Goal: Information Seeking & Learning: Learn about a topic

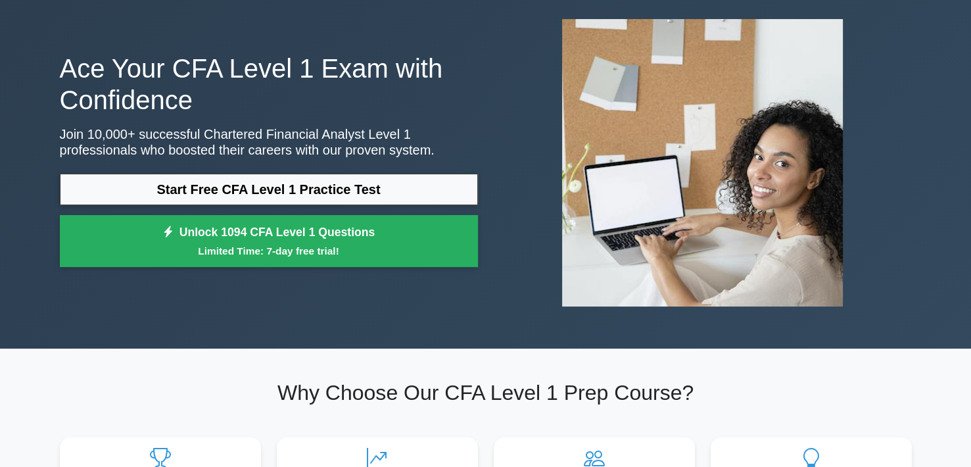
scroll to position [66, 0]
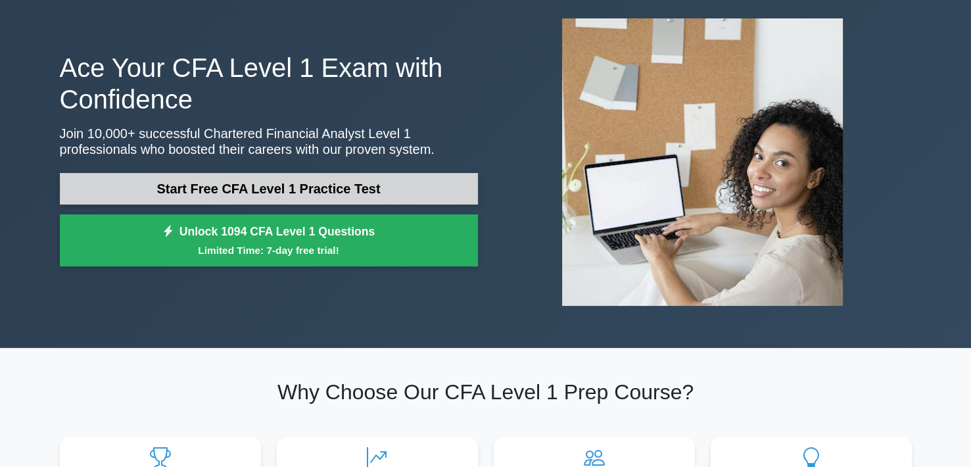
click at [367, 181] on link "Start Free CFA Level 1 Practice Test" at bounding box center [269, 189] width 418 height 32
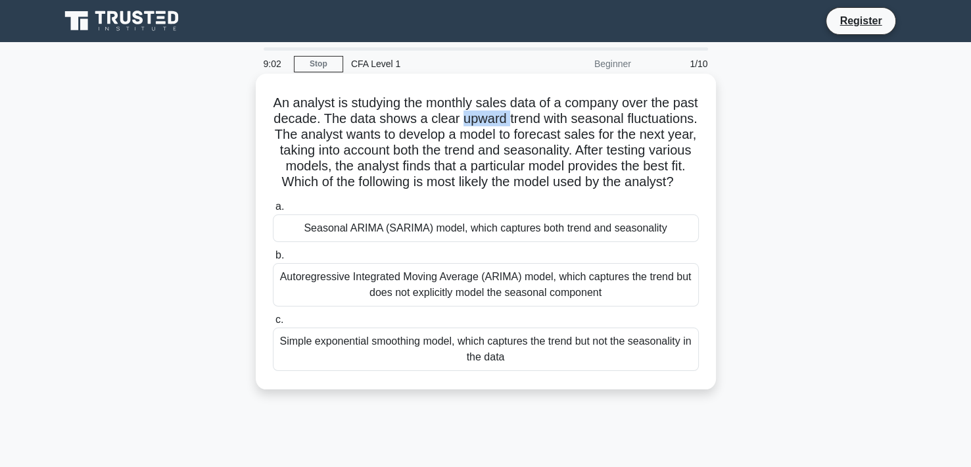
drag, startPoint x: 512, startPoint y: 119, endPoint x: 559, endPoint y: 116, distance: 47.4
click at [559, 116] on h5 "An analyst is studying the monthly sales data of a company over the past decade…" at bounding box center [485, 143] width 428 height 96
drag, startPoint x: 483, startPoint y: 117, endPoint x: 590, endPoint y: 114, distance: 107.1
click at [590, 114] on h5 "An analyst is studying the monthly sales data of a company over the past decade…" at bounding box center [485, 143] width 428 height 96
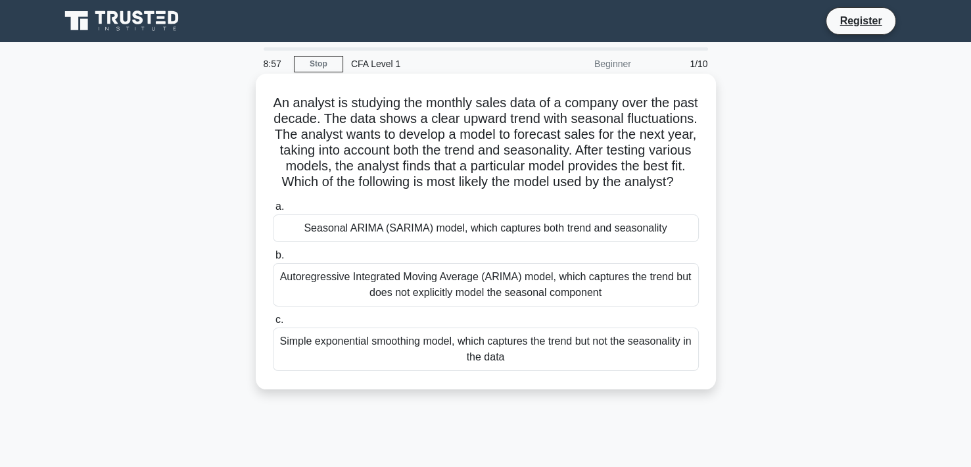
click at [709, 118] on div "An analyst is studying the monthly sales data of a company over the past decade…" at bounding box center [485, 231] width 449 height 305
click at [609, 242] on div "Seasonal ARIMA (SARIMA) model, which captures both trend and seasonality" at bounding box center [486, 228] width 426 height 28
click at [273, 211] on input "a. Seasonal ARIMA (SARIMA) model, which captures both trend and seasonality" at bounding box center [273, 206] width 0 height 9
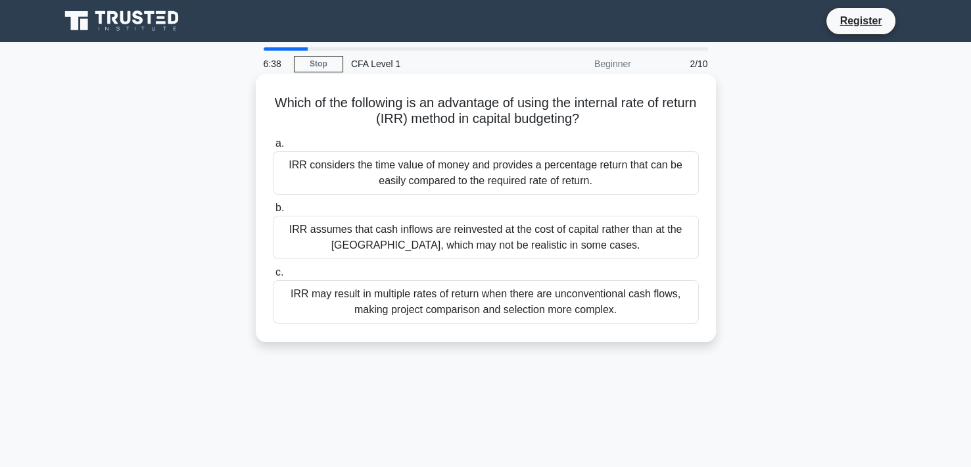
click at [511, 311] on div "IRR may result in multiple rates of return when there are unconventional cash f…" at bounding box center [486, 301] width 426 height 43
click at [273, 277] on input "c. IRR may result in multiple rates of return when there are unconventional cas…" at bounding box center [273, 272] width 0 height 9
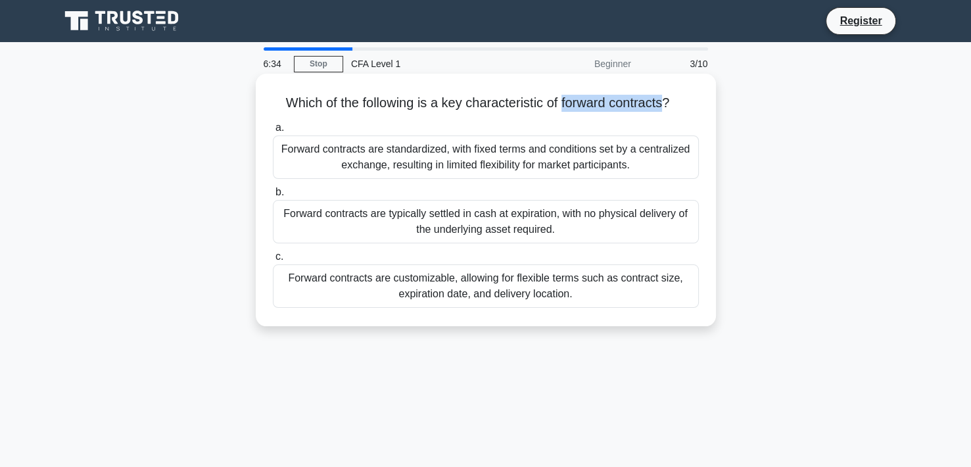
drag, startPoint x: 562, startPoint y: 101, endPoint x: 669, endPoint y: 98, distance: 107.1
click at [669, 98] on h5 "Which of the following is a key characteristic of forward contracts? .spinner_0…" at bounding box center [485, 103] width 428 height 17
click at [653, 103] on h5 "Which of the following is a key characteristic of forward contracts? .spinner_0…" at bounding box center [485, 103] width 428 height 17
drag, startPoint x: 666, startPoint y: 103, endPoint x: 562, endPoint y: 101, distance: 103.9
click at [562, 101] on h5 "Which of the following is a key characteristic of forward contracts? .spinner_0…" at bounding box center [485, 103] width 428 height 17
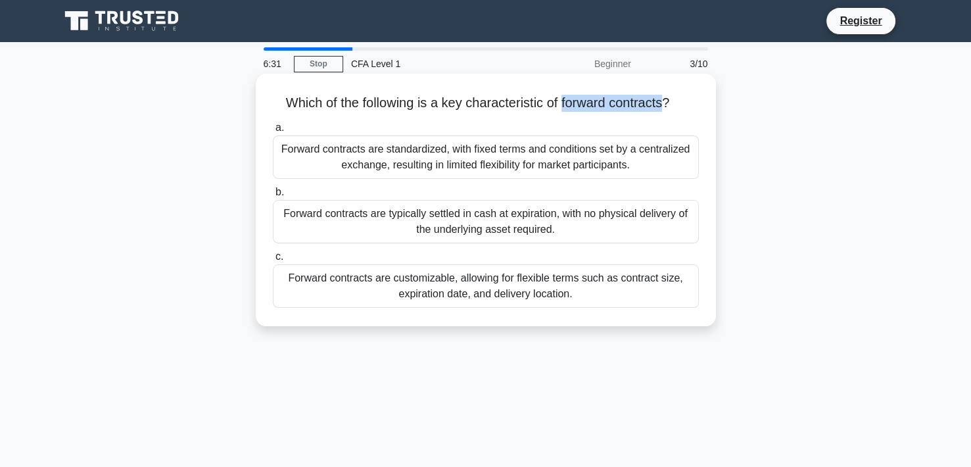
select select "en"
click at [592, 98] on body "Register 6:30 Stop CFA Level 1" at bounding box center [485, 422] width 971 height 844
click at [628, 83] on div "Which of the following is a key characteristic of forward contracts? .spinner_0…" at bounding box center [485, 200] width 449 height 242
click at [609, 154] on div "Forward contracts are standardized, with fixed terms and conditions set by a ce…" at bounding box center [486, 156] width 426 height 43
click at [273, 132] on input "a. Forward contracts are standardized, with fixed terms and conditions set by a…" at bounding box center [273, 128] width 0 height 9
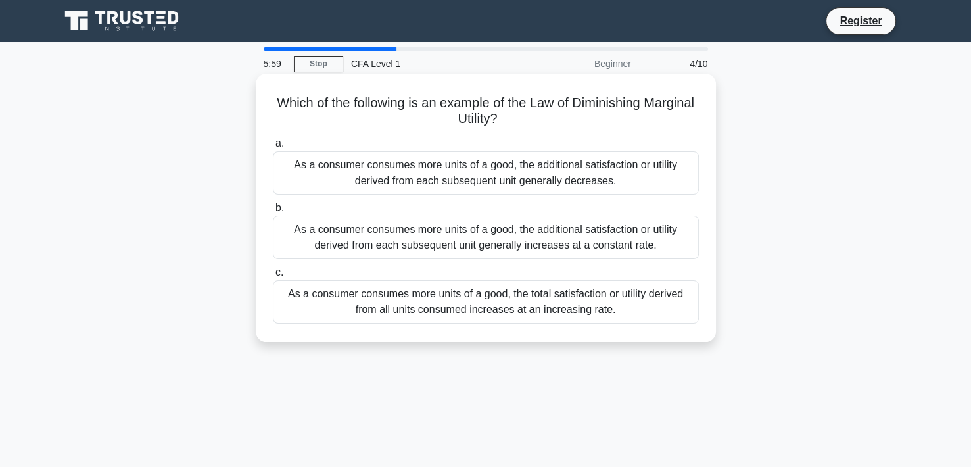
drag, startPoint x: 565, startPoint y: 110, endPoint x: 528, endPoint y: 129, distance: 41.4
click at [528, 129] on div "Which of the following is an example of the Law of Diminishing Marginal Utility…" at bounding box center [485, 208] width 449 height 258
click at [520, 124] on h5 "Which of the following is an example of the Law of Diminishing Marginal Utility…" at bounding box center [485, 111] width 428 height 33
drag, startPoint x: 522, startPoint y: 123, endPoint x: 557, endPoint y: 96, distance: 44.0
click at [557, 96] on h5 "Which of the following is an example of the Law of Diminishing Marginal Utility…" at bounding box center [485, 111] width 428 height 33
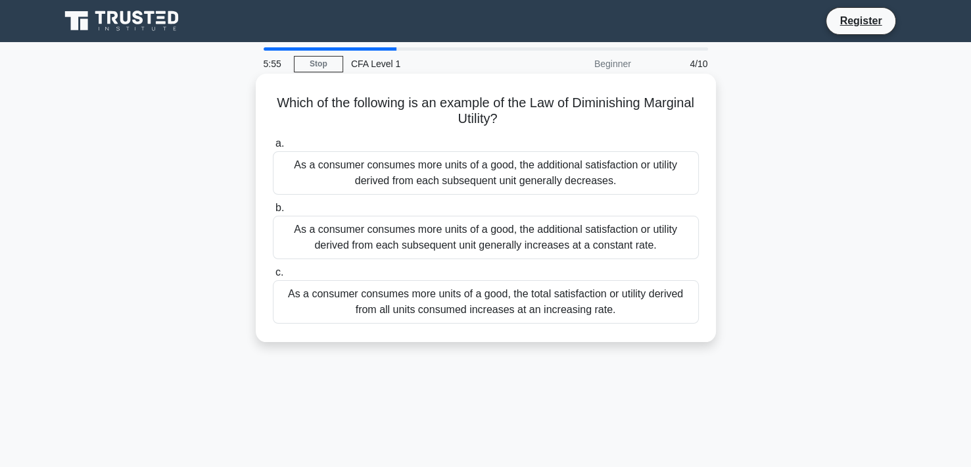
click at [580, 114] on h5 "Which of the following is an example of the Law of Diminishing Marginal Utility…" at bounding box center [485, 111] width 428 height 33
drag, startPoint x: 574, startPoint y: 112, endPoint x: 582, endPoint y: 116, distance: 9.1
click at [582, 116] on h5 "Which of the following is an example of the Law of Diminishing Marginal Utility…" at bounding box center [485, 111] width 428 height 33
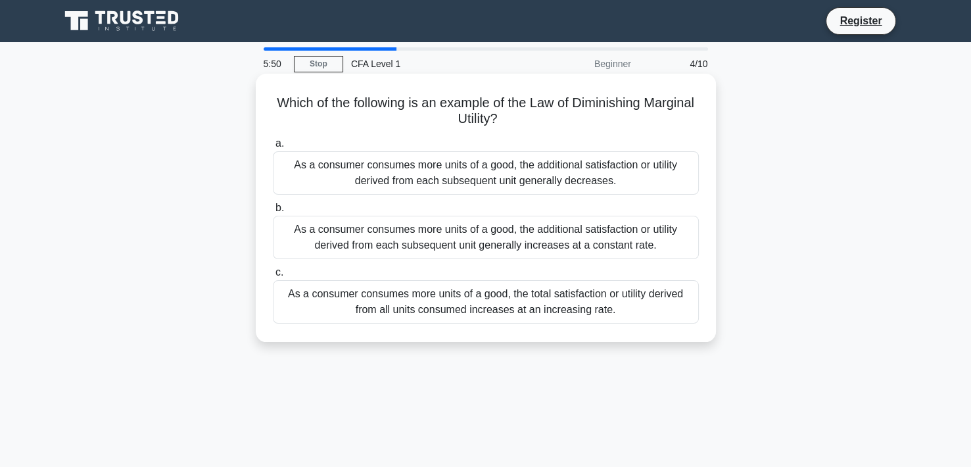
click at [613, 103] on h5 "Which of the following is an example of the Law of Diminishing Marginal Utility…" at bounding box center [485, 111] width 428 height 33
click at [620, 168] on div "As a consumer consumes more units of a good, the additional satisfaction or uti…" at bounding box center [486, 172] width 426 height 43
click at [273, 148] on input "a. As a consumer consumes more units of a good, the additional satisfaction or …" at bounding box center [273, 143] width 0 height 9
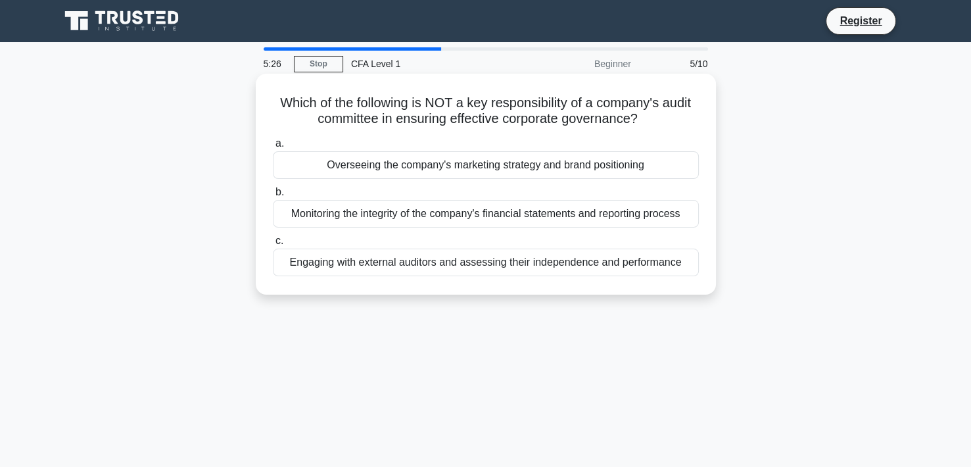
click at [572, 172] on div "Overseeing the company's marketing strategy and brand positioning" at bounding box center [486, 165] width 426 height 28
click at [273, 148] on input "a. Overseeing the company's marketing strategy and brand positioning" at bounding box center [273, 143] width 0 height 9
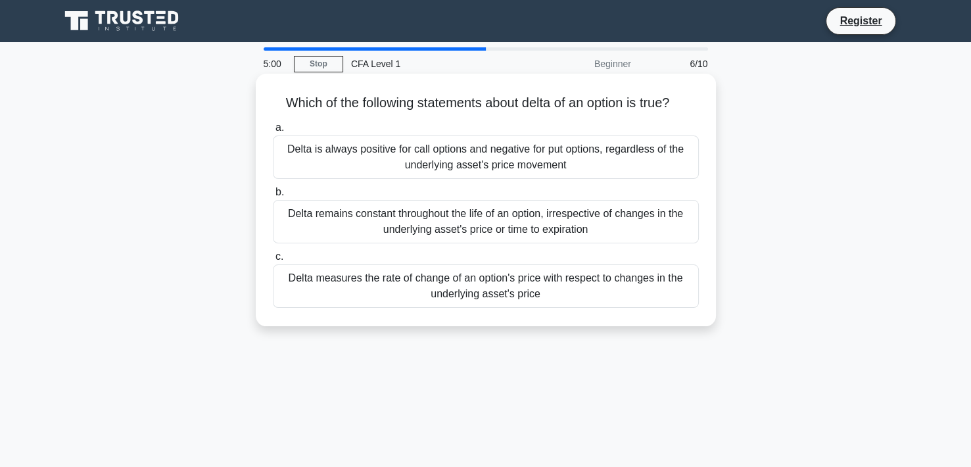
drag, startPoint x: 546, startPoint y: 295, endPoint x: 286, endPoint y: 283, distance: 260.5
click at [286, 283] on div "Delta measures the rate of change of an option's price with respect to changes …" at bounding box center [486, 285] width 426 height 43
click at [444, 282] on div "Delta measures the rate of change of an option's price with respect to changes …" at bounding box center [486, 285] width 426 height 43
click at [273, 261] on input "c. Delta measures the rate of change of an option's price with respect to chang…" at bounding box center [273, 256] width 0 height 9
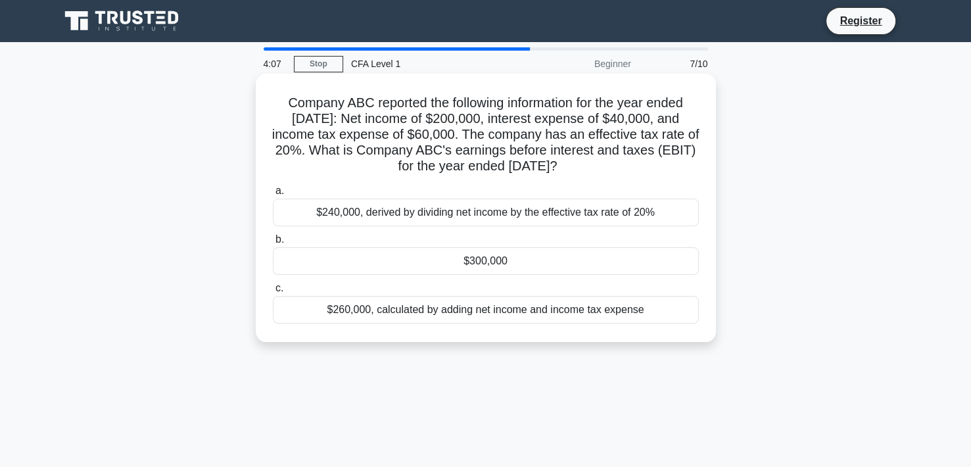
click at [638, 266] on div "$300,000" at bounding box center [486, 261] width 426 height 28
click at [273, 244] on input "b. $300,000" at bounding box center [273, 239] width 0 height 9
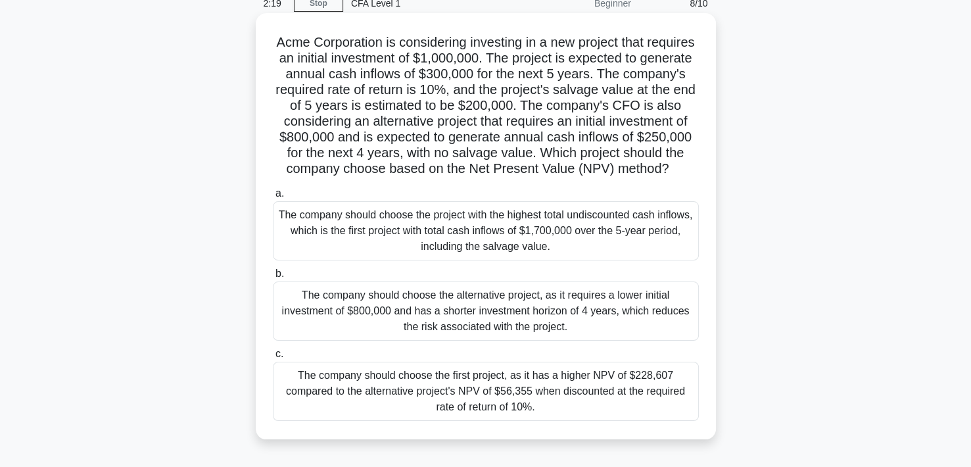
scroll to position [66, 0]
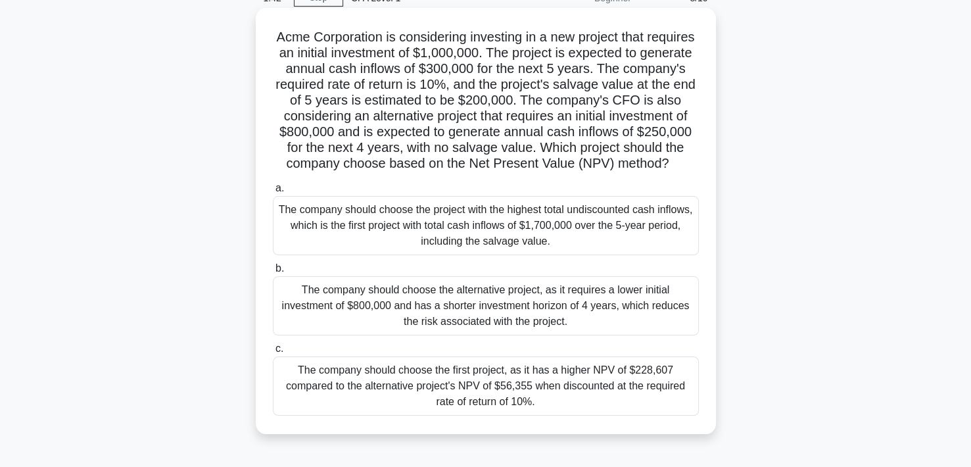
click at [538, 311] on div "The company should choose the alternative project, as it requires a lower initi…" at bounding box center [486, 305] width 426 height 59
click at [273, 273] on input "b. The company should choose the alternative project, as it requires a lower in…" at bounding box center [273, 268] width 0 height 9
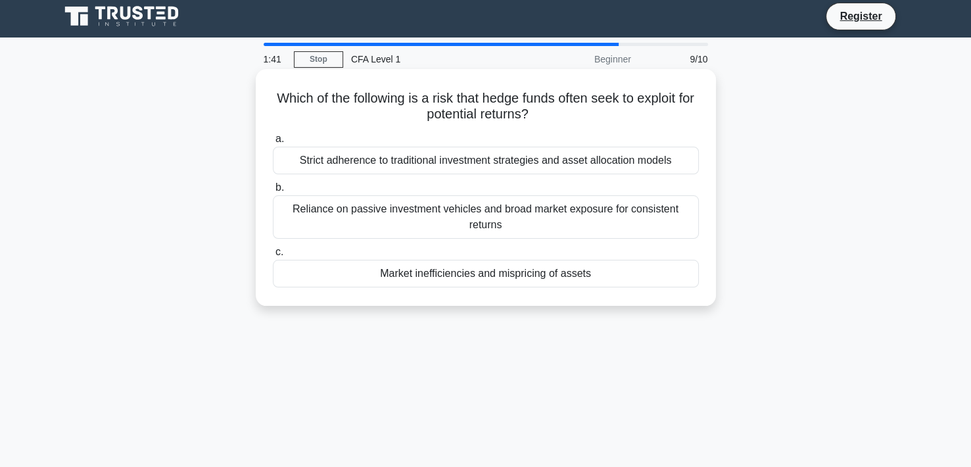
scroll to position [0, 0]
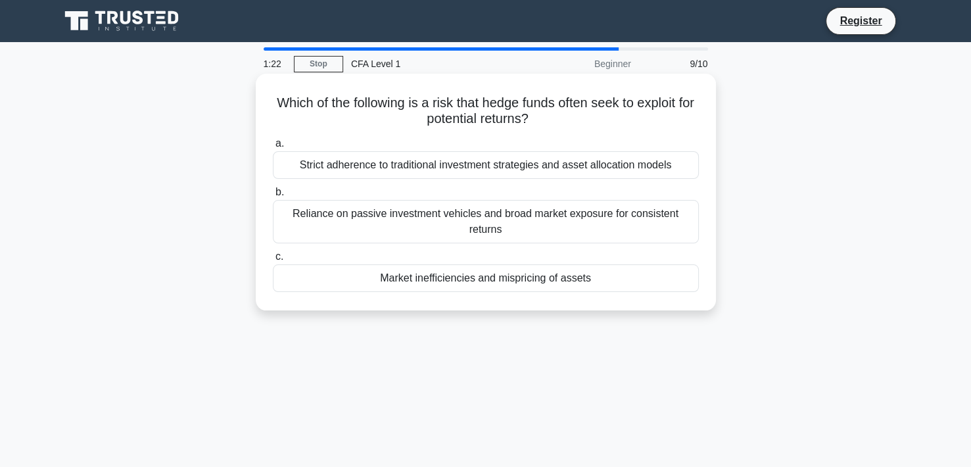
drag, startPoint x: 296, startPoint y: 168, endPoint x: 672, endPoint y: 169, distance: 375.9
click at [672, 169] on div "Strict adherence to traditional investment strategies and asset allocation mode…" at bounding box center [486, 165] width 426 height 28
select select "en"
click at [699, 187] on body "Register 1:21 Stop CFA Level 1" at bounding box center [485, 422] width 971 height 844
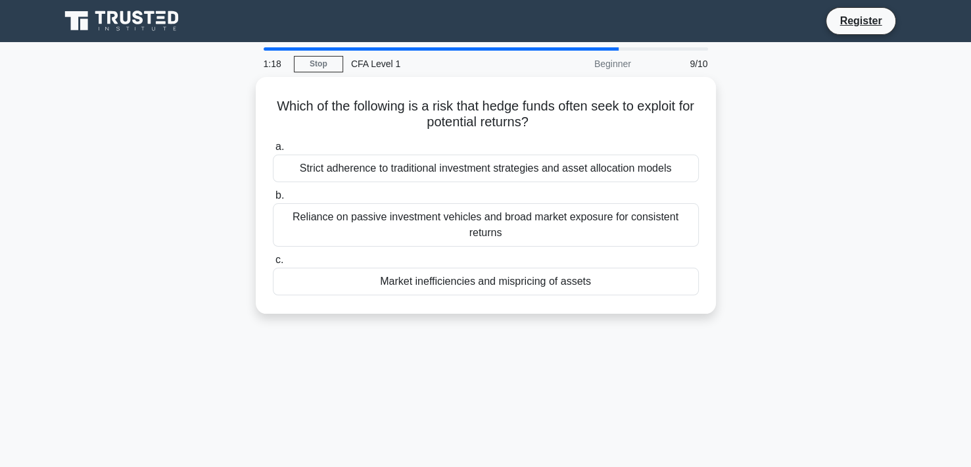
click at [770, 149] on div "Which of the following is a risk that hedge funds often seek to exploit for pot…" at bounding box center [485, 203] width 867 height 252
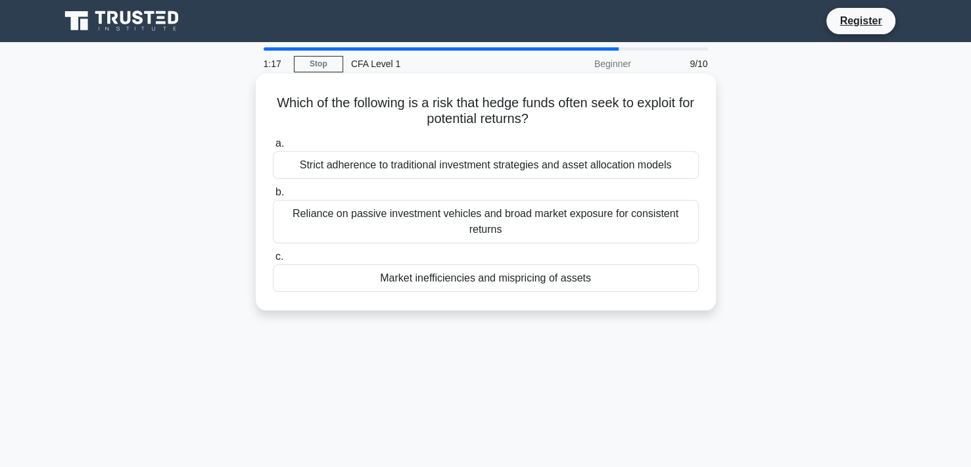
drag, startPoint x: 522, startPoint y: 233, endPoint x: 292, endPoint y: 215, distance: 230.7
click at [292, 215] on div "Reliance on passive investment vehicles and broad market exposure for consisten…" at bounding box center [486, 221] width 426 height 43
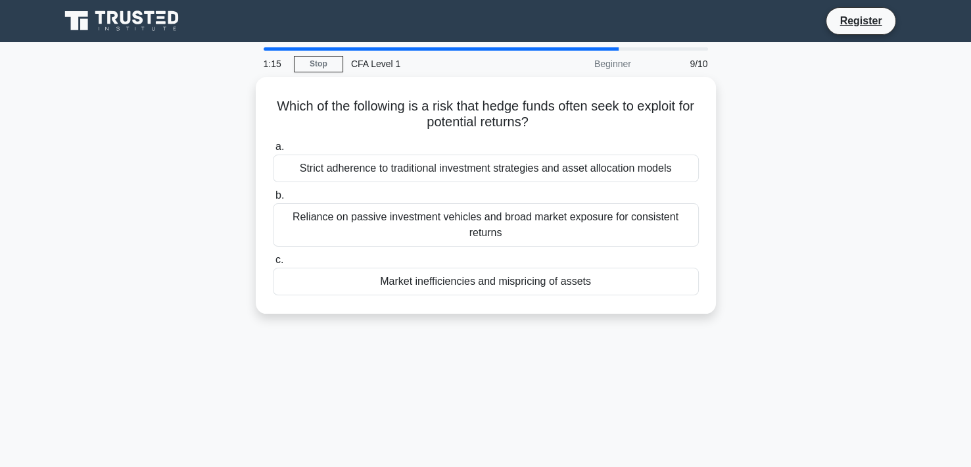
click at [823, 224] on div "Which of the following is a risk that hedge funds often seek to exploit for pot…" at bounding box center [485, 203] width 867 height 252
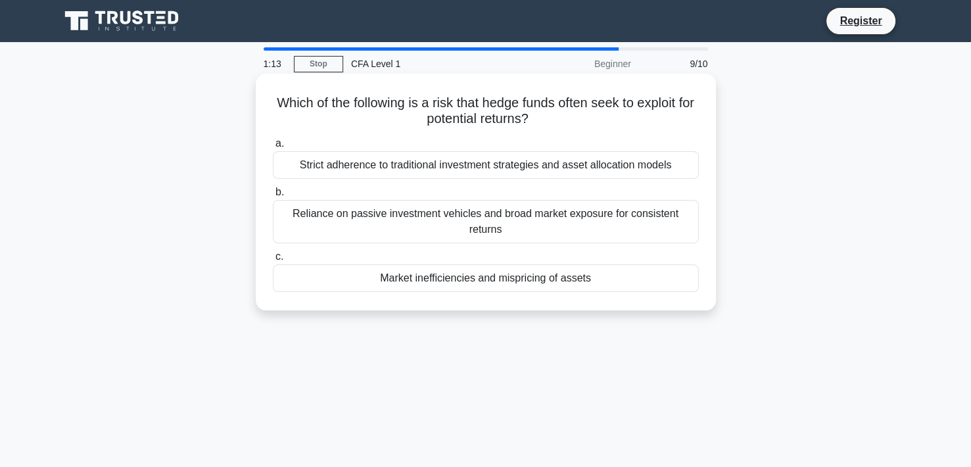
click at [455, 279] on div "Market inefficiencies and mispricing of assets" at bounding box center [486, 278] width 426 height 28
click at [273, 261] on input "c. Market inefficiencies and mispricing of assets" at bounding box center [273, 256] width 0 height 9
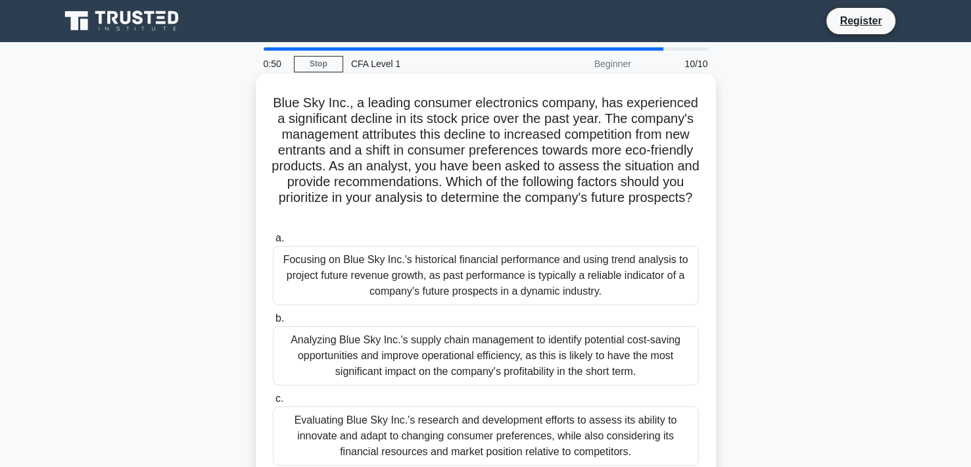
drag, startPoint x: 359, startPoint y: 150, endPoint x: 539, endPoint y: 152, distance: 179.4
click at [545, 155] on h5 "Blue Sky Inc., a leading consumer electronics company, has experienced a signif…" at bounding box center [485, 158] width 428 height 127
drag, startPoint x: 541, startPoint y: 152, endPoint x: 356, endPoint y: 152, distance: 184.7
click at [356, 152] on h5 "Blue Sky Inc., a leading consumer electronics company, has experienced a signif…" at bounding box center [485, 158] width 428 height 127
click at [403, 154] on h5 "Blue Sky Inc., a leading consumer electronics company, has experienced a signif…" at bounding box center [485, 158] width 428 height 127
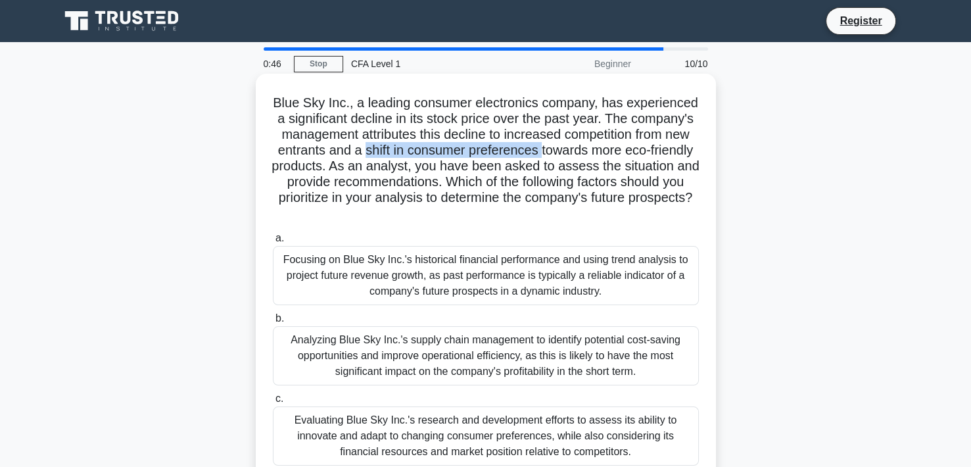
drag, startPoint x: 362, startPoint y: 145, endPoint x: 541, endPoint y: 147, distance: 178.8
click at [541, 147] on h5 "Blue Sky Inc., a leading consumer electronics company, has experienced a signif…" at bounding box center [485, 158] width 428 height 127
select select "en"
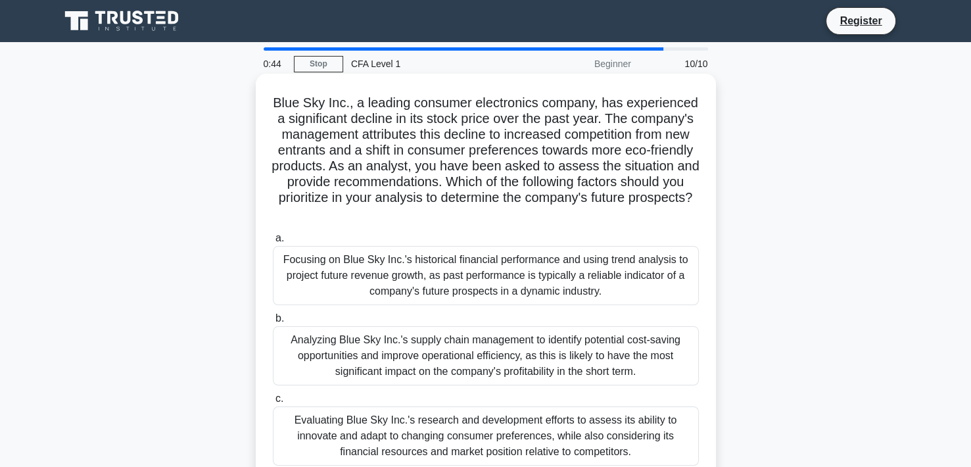
click at [691, 153] on h5 "Blue Sky Inc., a leading consumer electronics company, has experienced a signif…" at bounding box center [485, 158] width 428 height 127
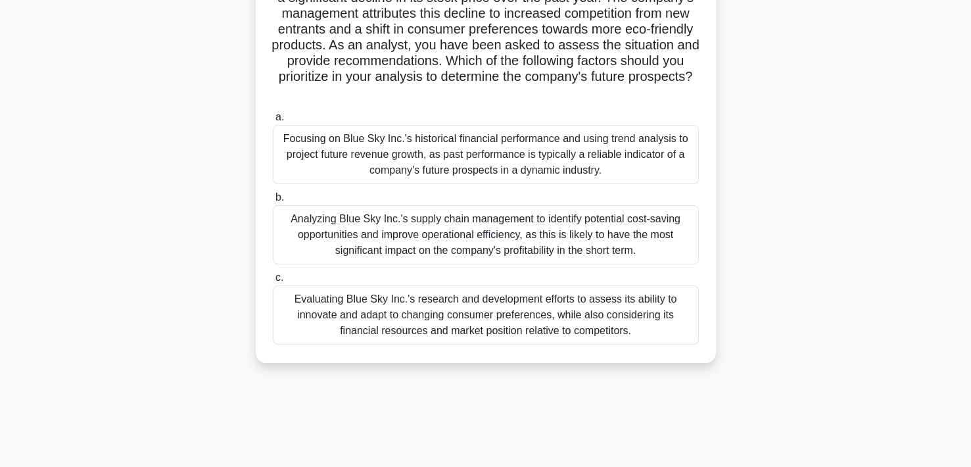
scroll to position [131, 0]
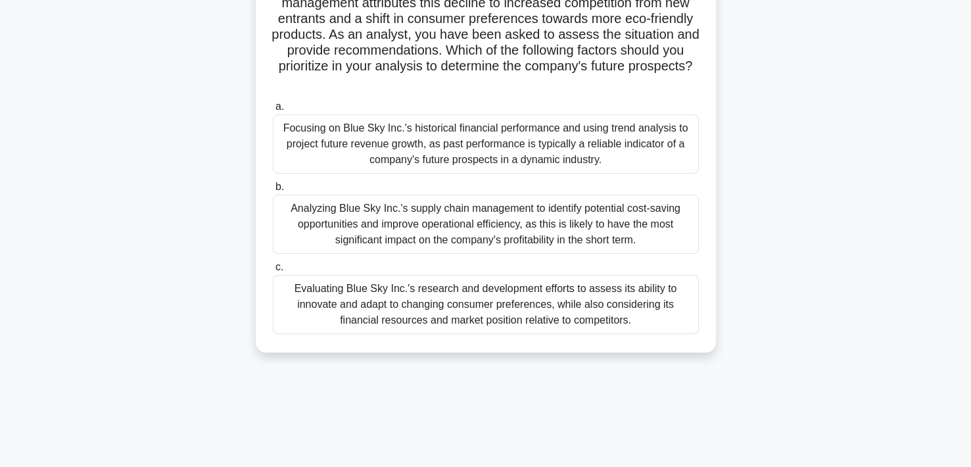
click at [583, 321] on div "Evaluating Blue Sky Inc.'s research and development efforts to assess its abili…" at bounding box center [486, 304] width 426 height 59
click at [273, 271] on input "c. Evaluating Blue Sky Inc.'s research and development efforts to assess its ab…" at bounding box center [273, 267] width 0 height 9
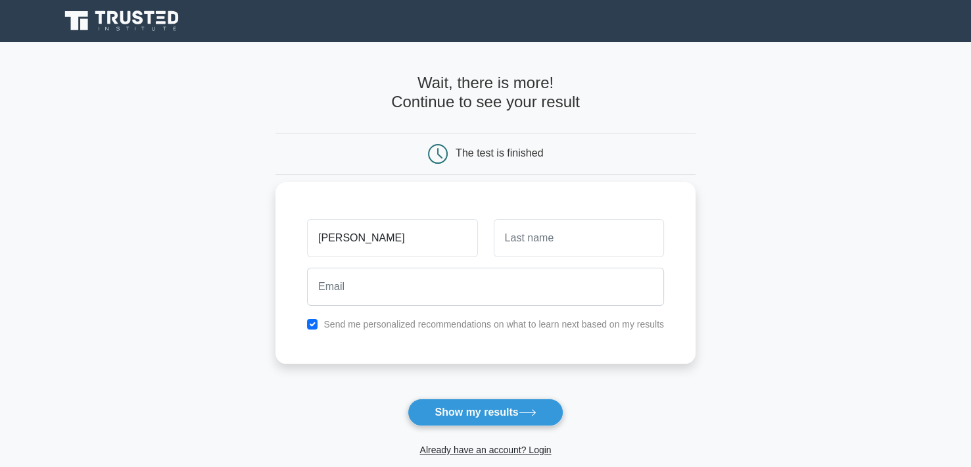
type input "[PERSON_NAME]"
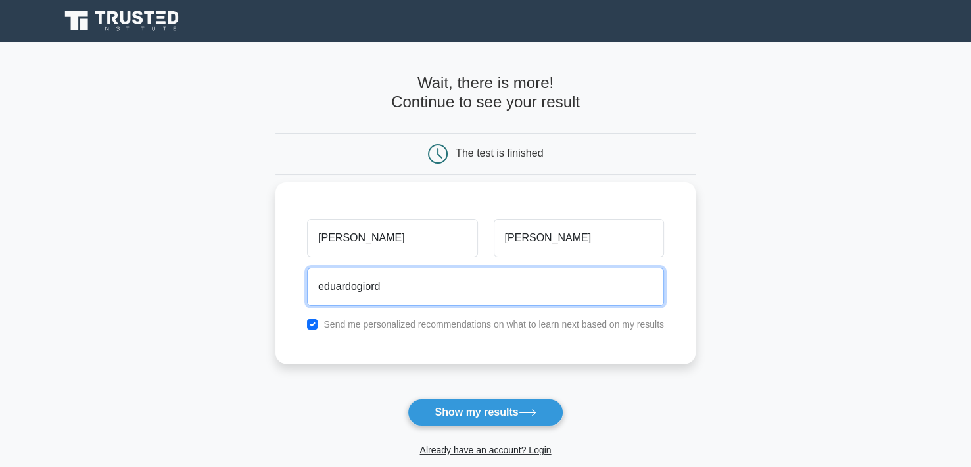
type input "[EMAIL_ADDRESS][DOMAIN_NAME]"
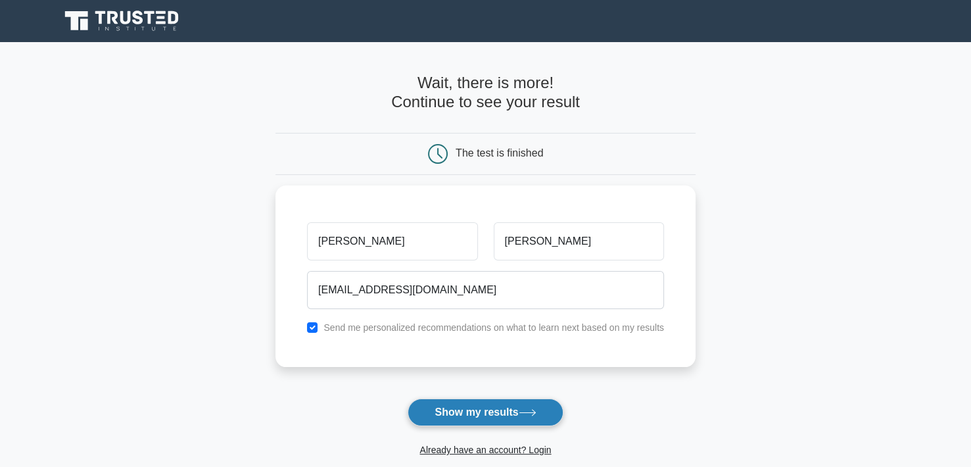
click at [482, 406] on button "Show my results" at bounding box center [484, 412] width 155 height 28
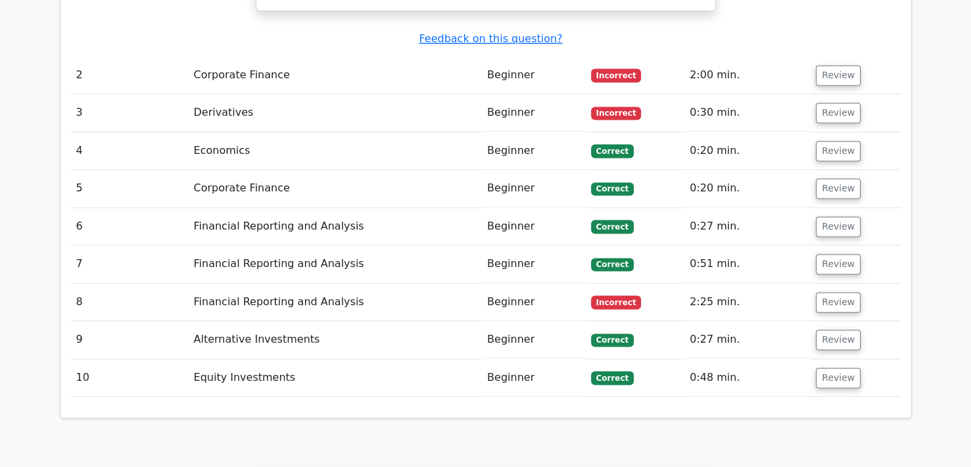
scroll to position [1717, 0]
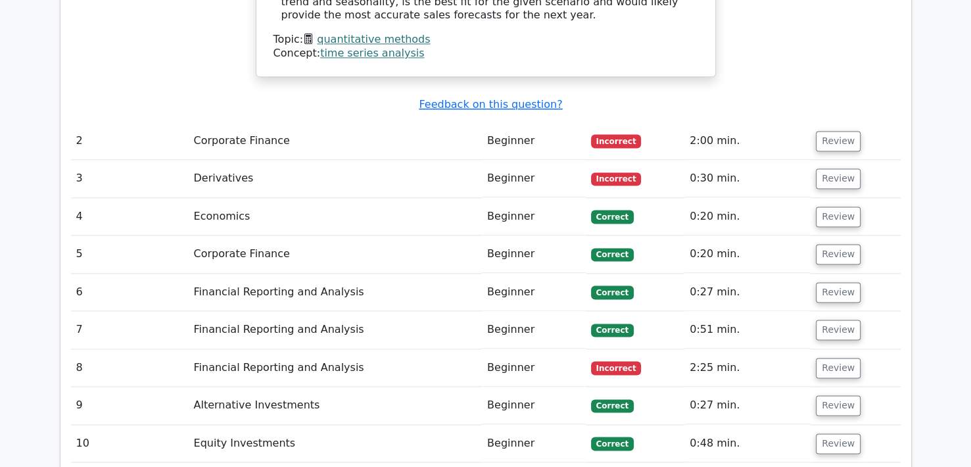
click at [267, 122] on td "Corporate Finance" at bounding box center [336, 140] width 294 height 37
click at [831, 131] on button "Review" at bounding box center [838, 141] width 45 height 20
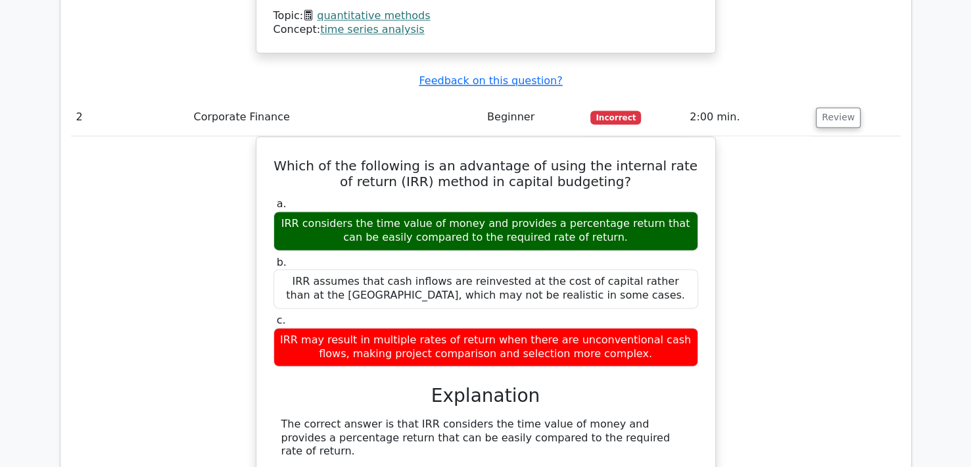
scroll to position [1782, 0]
